Goal: Find specific fact: Find specific fact

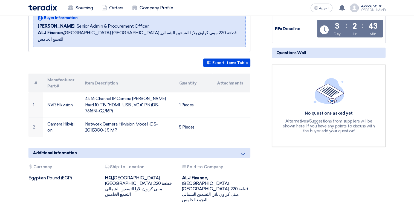
scroll to position [82, 0]
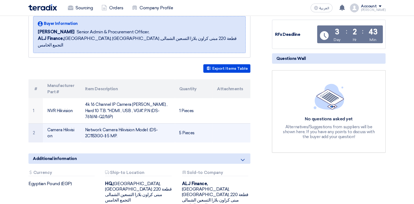
drag, startPoint x: 106, startPoint y: 122, endPoint x: 149, endPoint y: 115, distance: 43.8
click at [149, 123] on td "Network Camera Hikvision Model: (DS-2C1153G0-I) 5 MP." at bounding box center [128, 132] width 94 height 19
copy td "DS-2C1153G0-I"
drag, startPoint x: 116, startPoint y: 123, endPoint x: 113, endPoint y: 123, distance: 3.3
click at [113, 123] on td "Network Camera Hikvision Model: (DS-2C1153G0-I) 5 MP." at bounding box center [128, 132] width 94 height 19
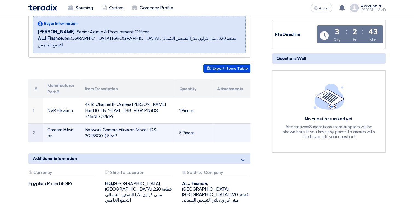
drag, startPoint x: 113, startPoint y: 123, endPoint x: 82, endPoint y: 116, distance: 31.5
click at [82, 123] on td "Network Camera Hikvision Model: (DS-2C1153G0-I) 5 MP." at bounding box center [128, 132] width 94 height 19
copy td "Network Camera Hikvision Model: (DS-2C1153G0-I) 5 MP."
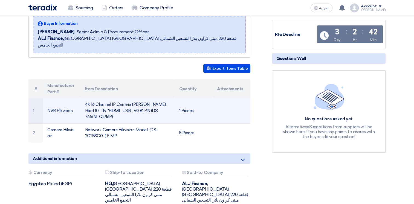
drag, startPoint x: 85, startPoint y: 97, endPoint x: 170, endPoint y: 108, distance: 85.8
click at [170, 108] on td "4k 16 Channel IP Camera [PERSON_NAME] , Hard 10 T.B. "HDMI , USB , VGA".P.N (DS…" at bounding box center [128, 110] width 94 height 25
copy td "4k 16 Channel IP Camera [PERSON_NAME] , Hard 10 T.B. "HDMI , USB , VGA".P.N (DS…"
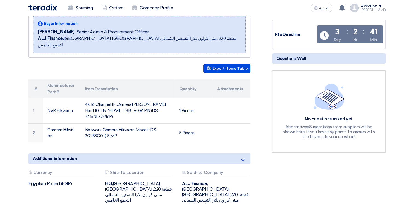
click at [150, 130] on div "VNR + Camera Hikvision Buyer Information [PERSON_NAME] Senior Admin & Procureme…" at bounding box center [146, 111] width 244 height 221
